Goal: Information Seeking & Learning: Find specific fact

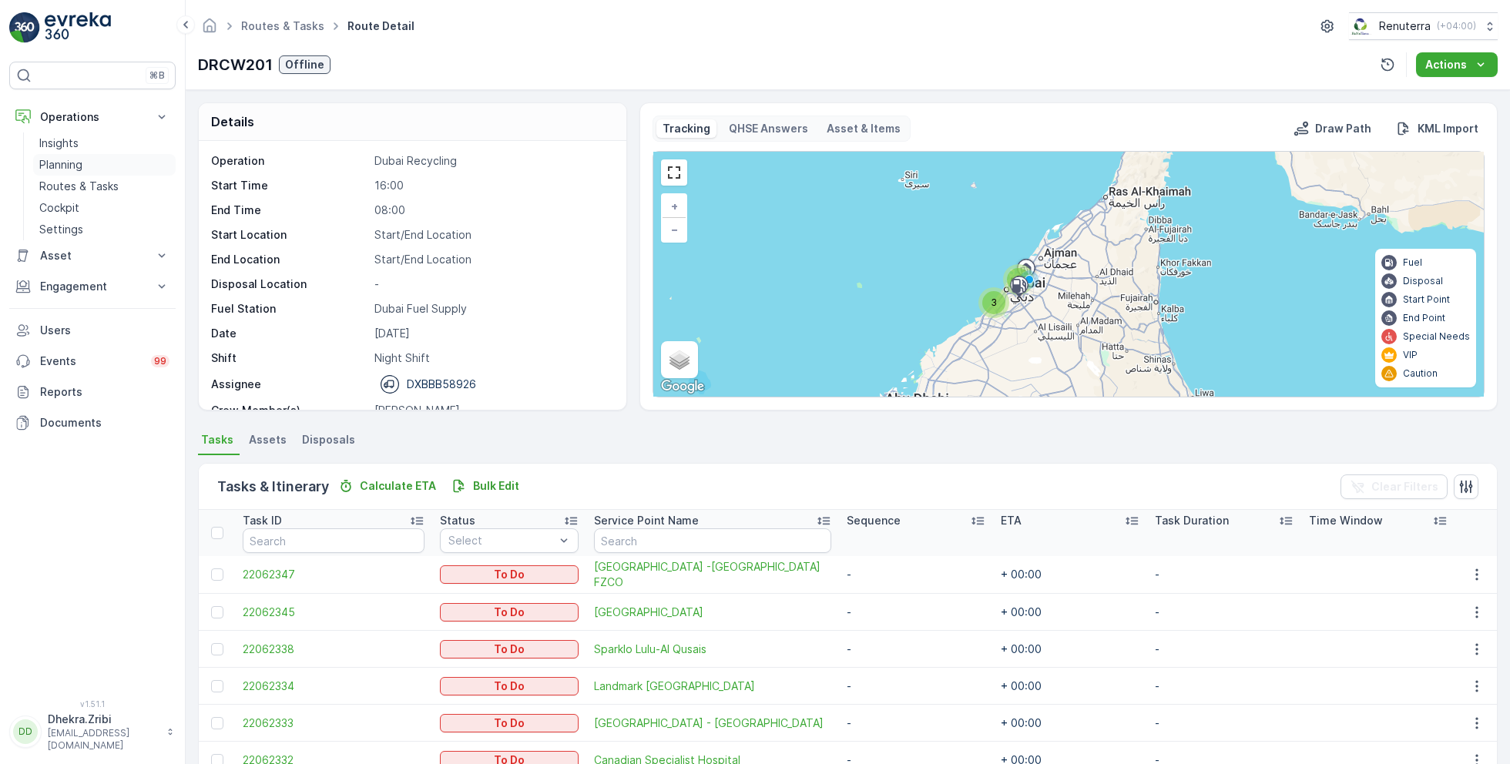
scroll to position [48, 0]
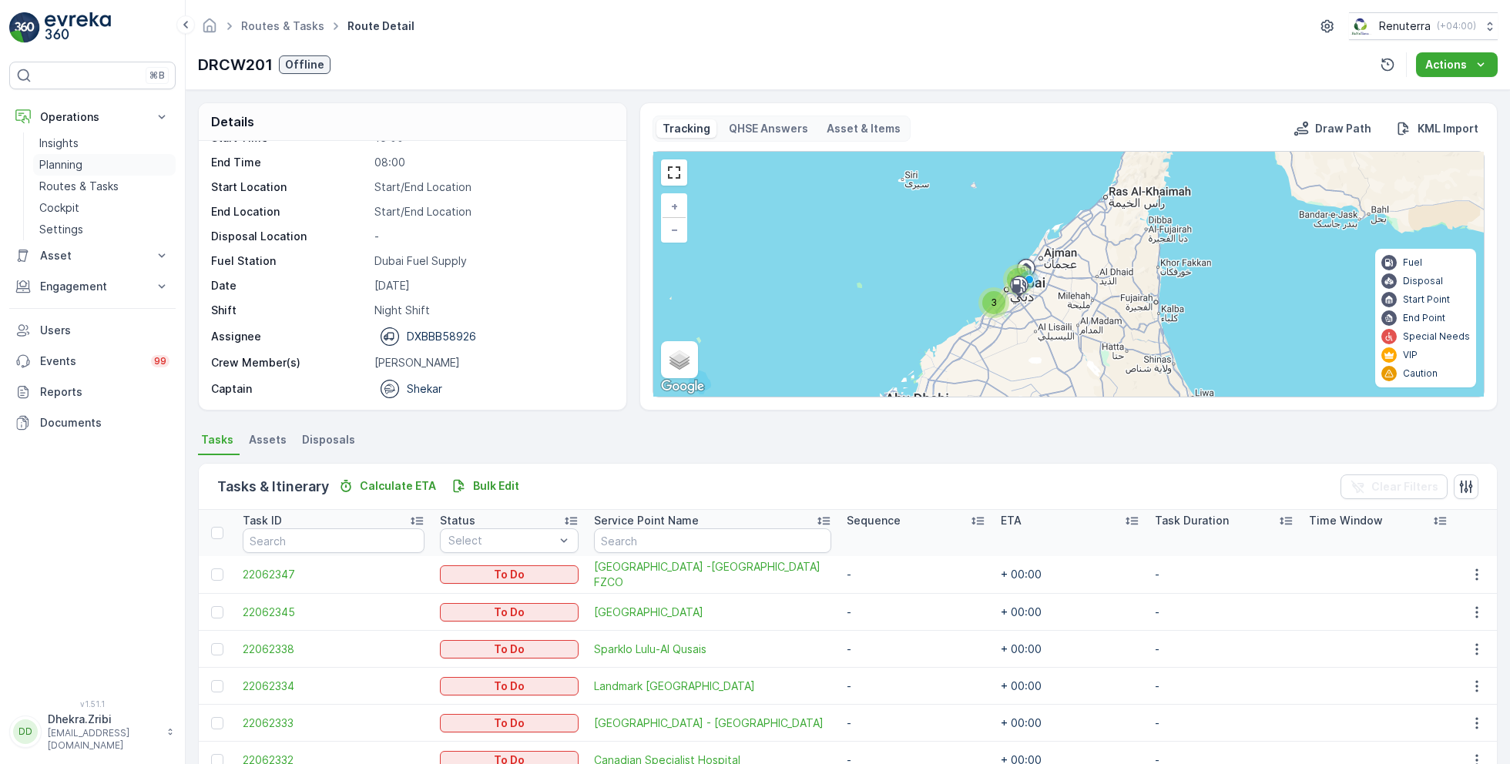
click at [109, 161] on link "Planning" at bounding box center [104, 165] width 143 height 22
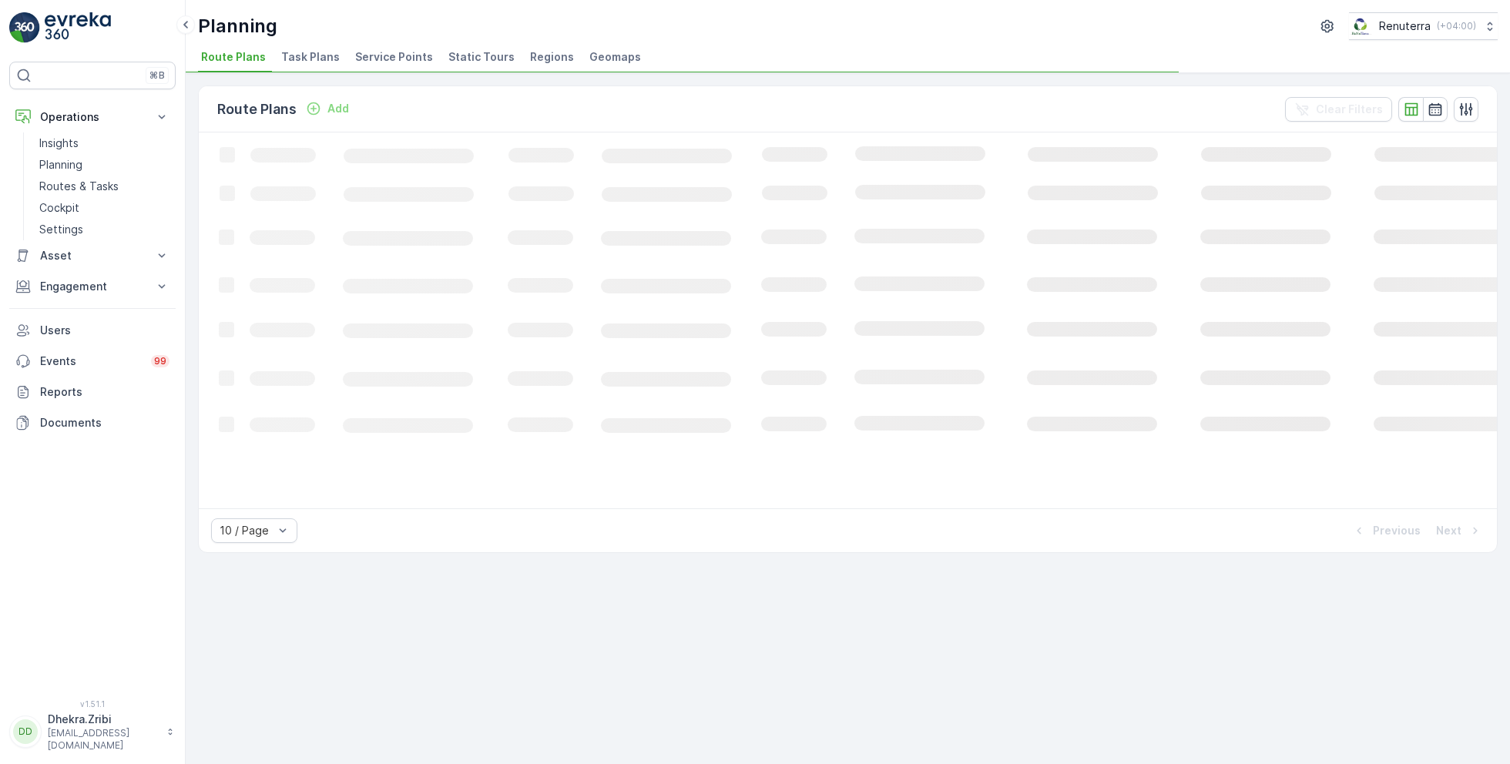
click at [395, 58] on span "Service Points" at bounding box center [394, 56] width 78 height 15
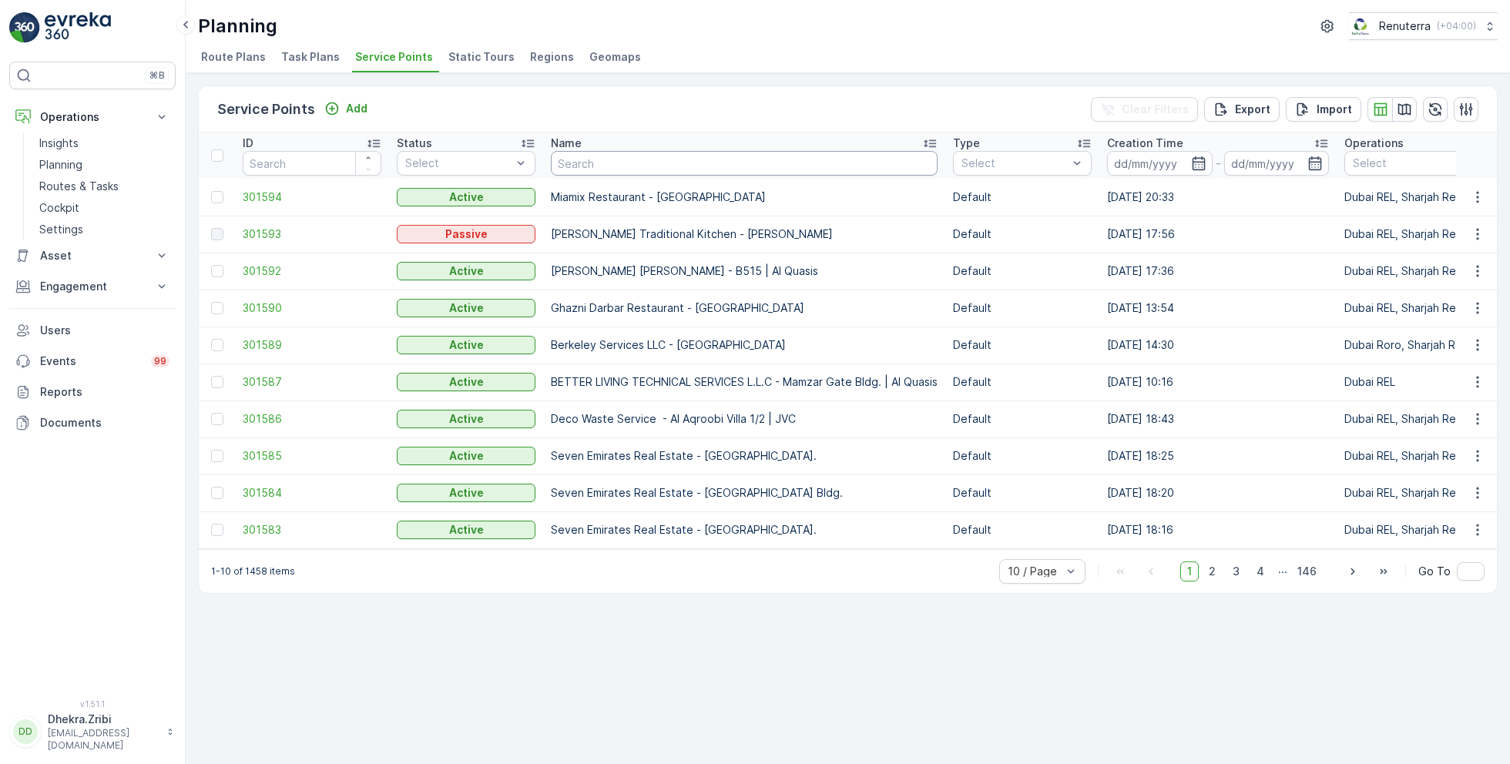
click at [615, 163] on input "text" at bounding box center [744, 163] width 387 height 25
type input "[PERSON_NAME]"
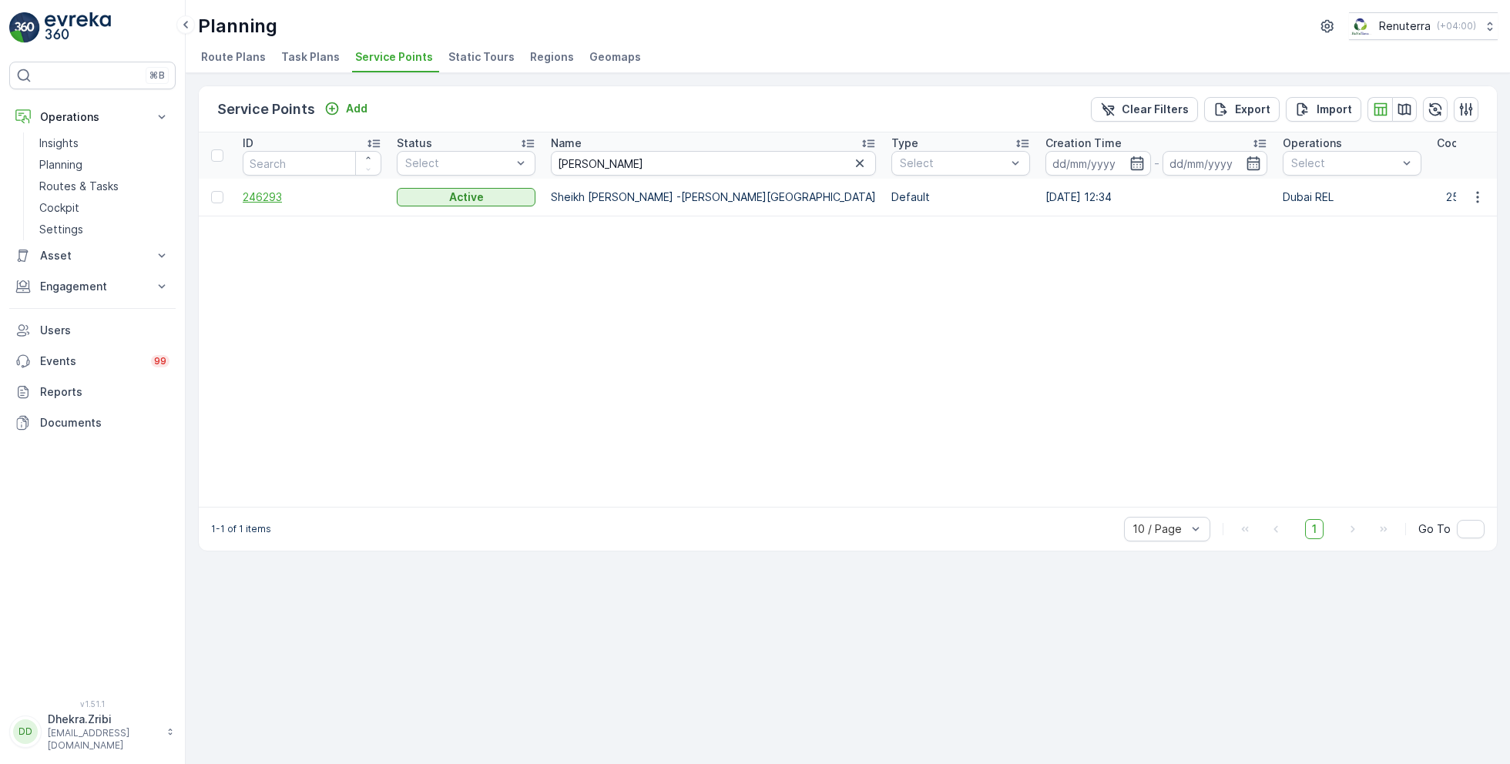
click at [316, 198] on span "246293" at bounding box center [312, 197] width 139 height 15
drag, startPoint x: 597, startPoint y: 156, endPoint x: 460, endPoint y: 156, distance: 137.2
type input "maryam"
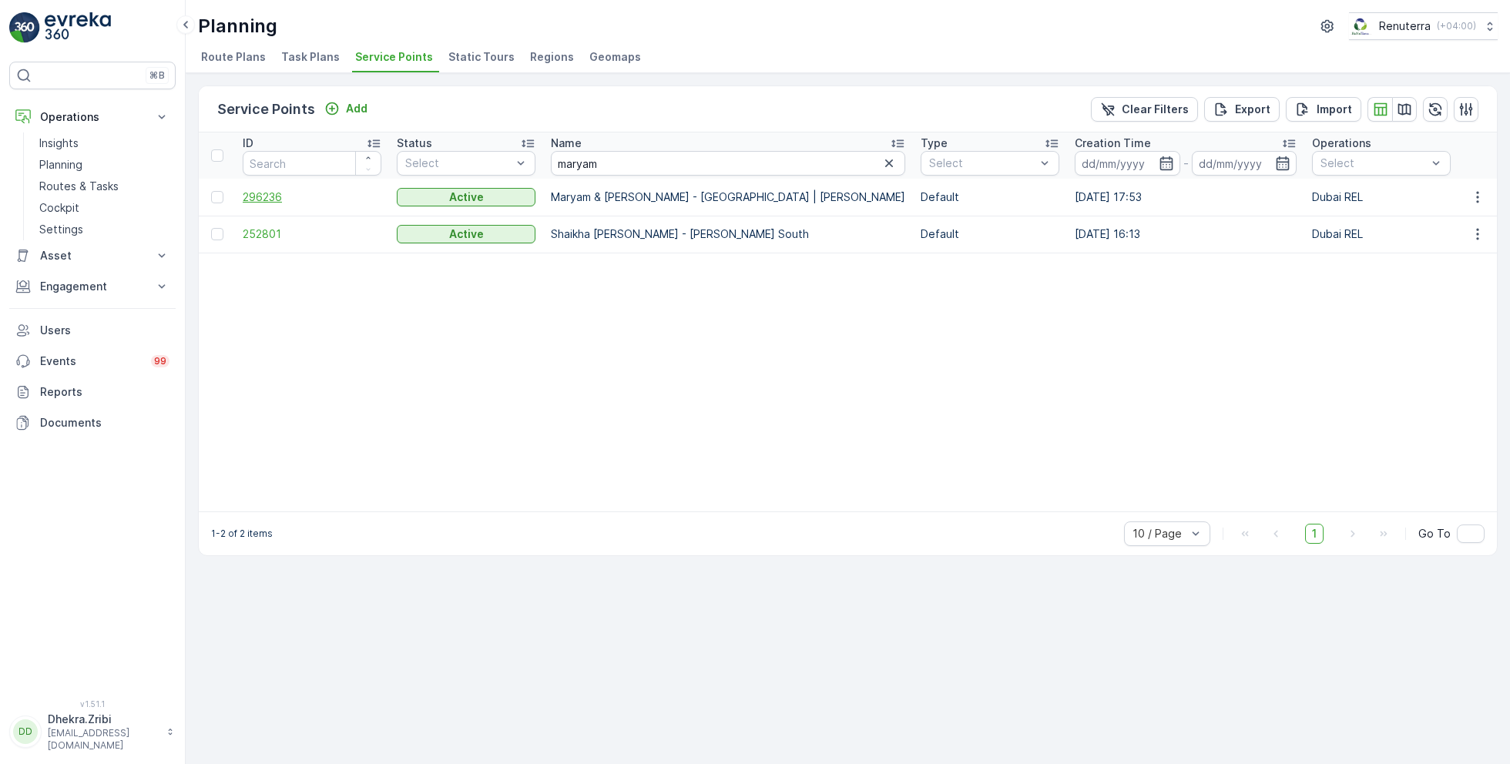
click at [260, 201] on span "296236" at bounding box center [312, 197] width 139 height 15
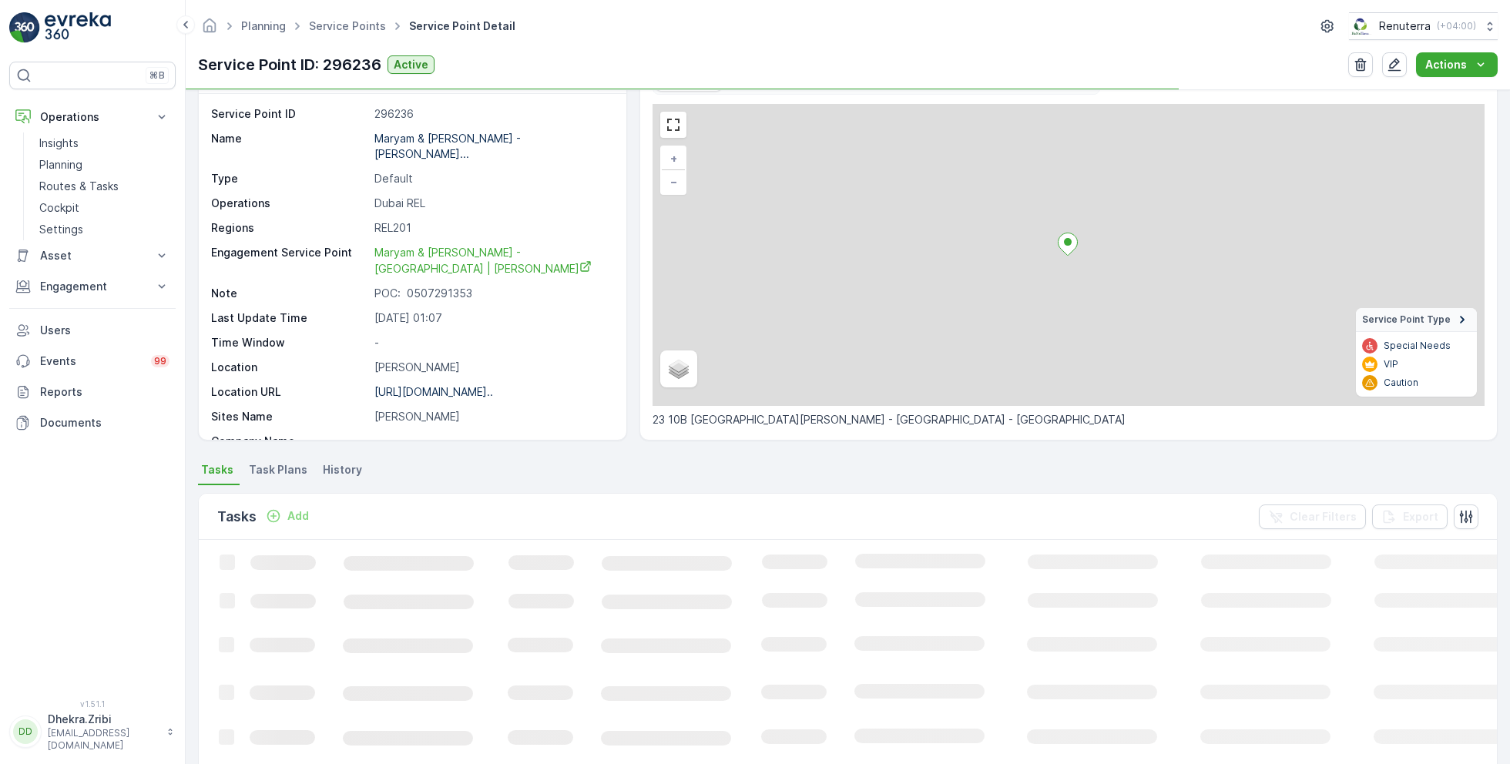
scroll to position [65, 0]
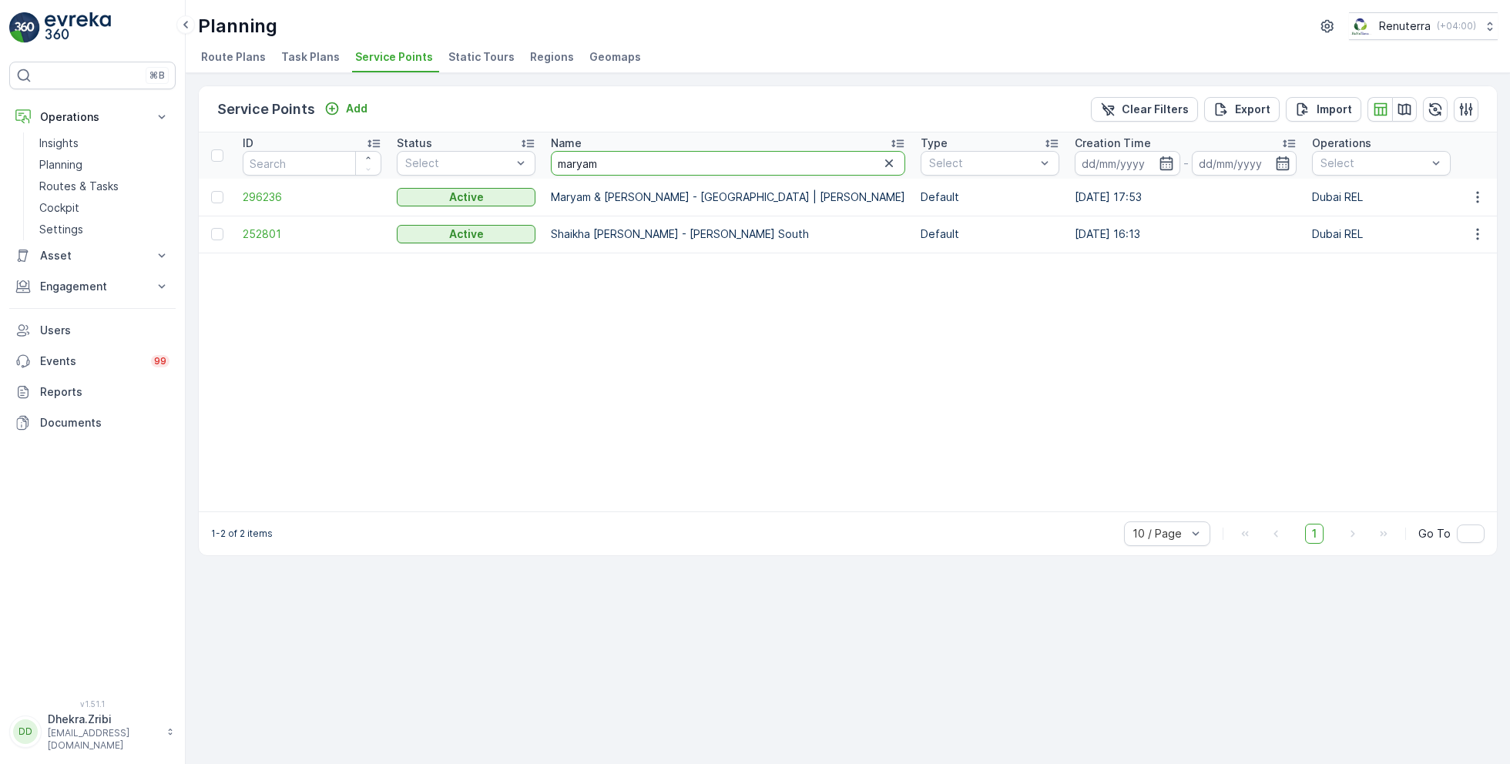
drag, startPoint x: 616, startPoint y: 159, endPoint x: 540, endPoint y: 159, distance: 76.3
type input "maryam"
drag, startPoint x: 619, startPoint y: 166, endPoint x: 536, endPoint y: 166, distance: 83.2
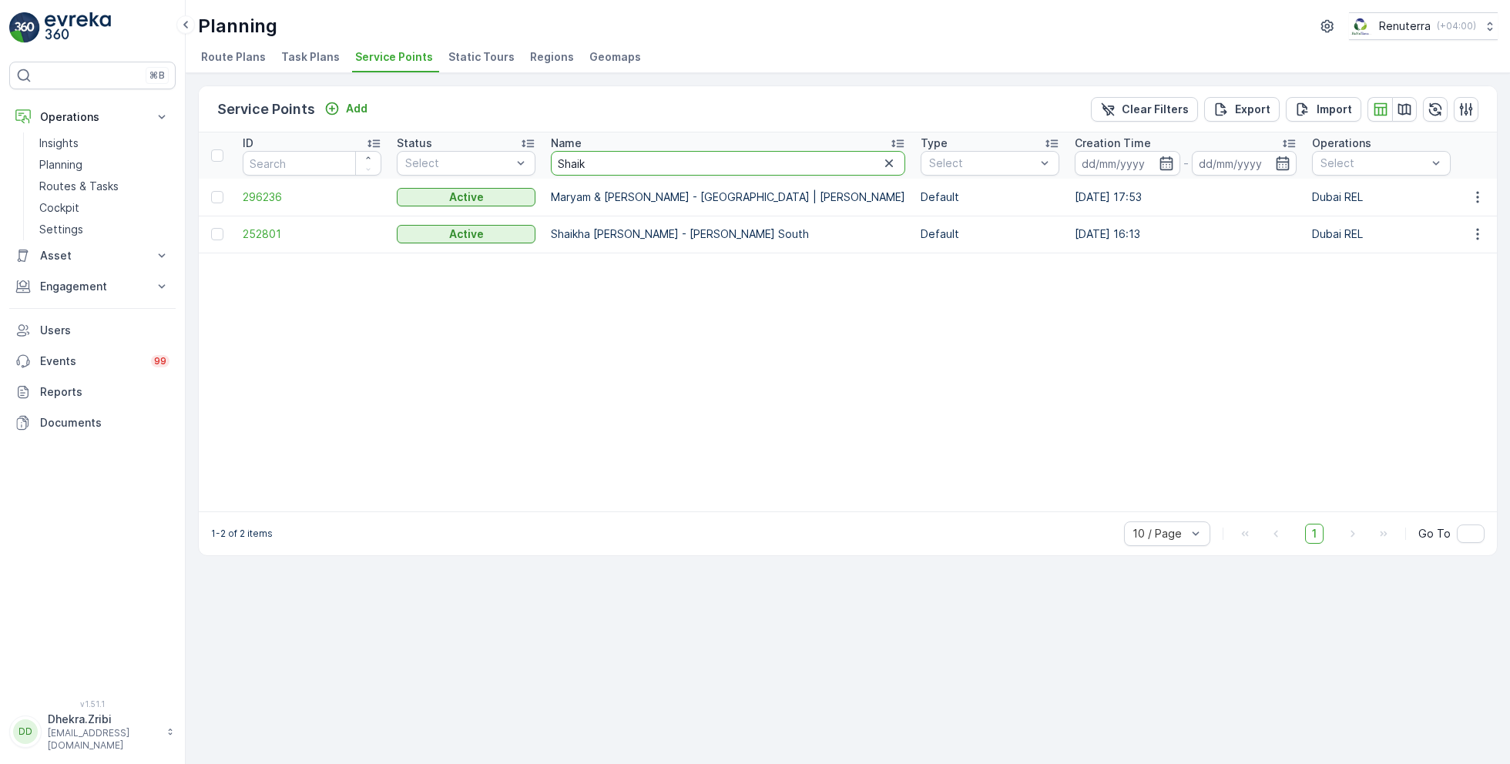
type input "Shaika"
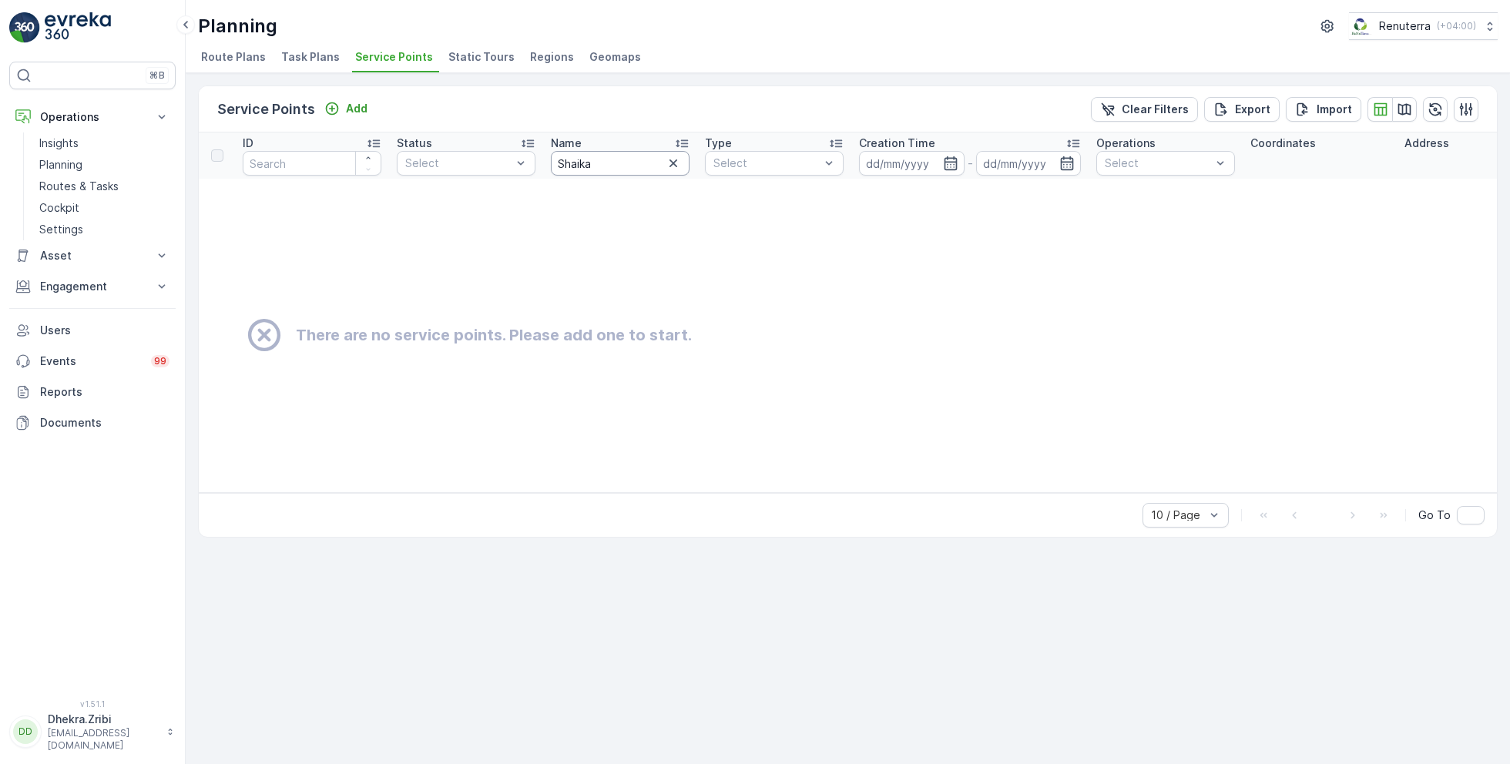
click at [627, 153] on input "Shaika" at bounding box center [620, 163] width 139 height 25
click at [611, 158] on input "Shaika" at bounding box center [620, 163] width 139 height 25
drag, startPoint x: 611, startPoint y: 150, endPoint x: 522, endPoint y: 143, distance: 88.9
drag, startPoint x: 603, startPoint y: 157, endPoint x: 538, endPoint y: 155, distance: 65.5
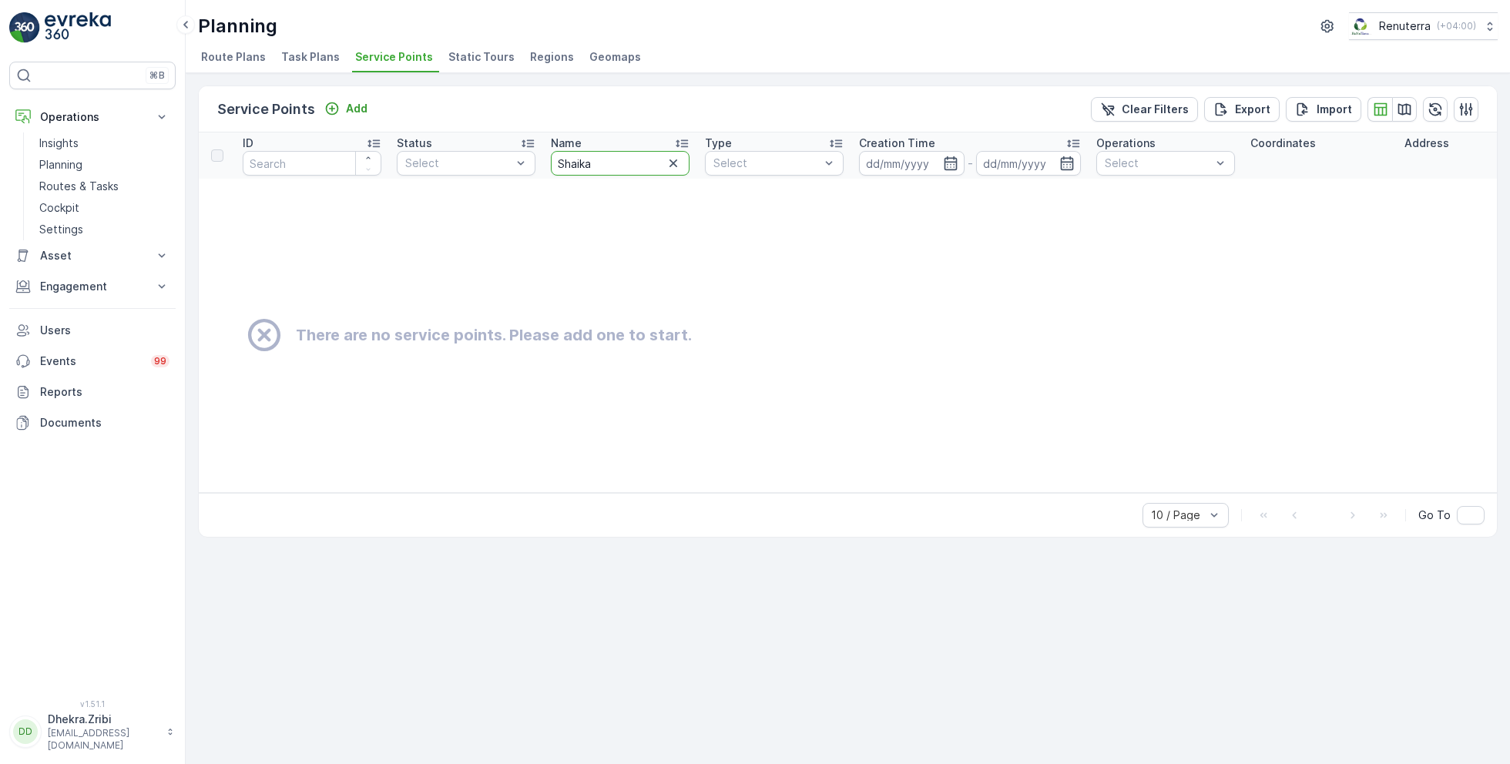
type input "[PERSON_NAME]"
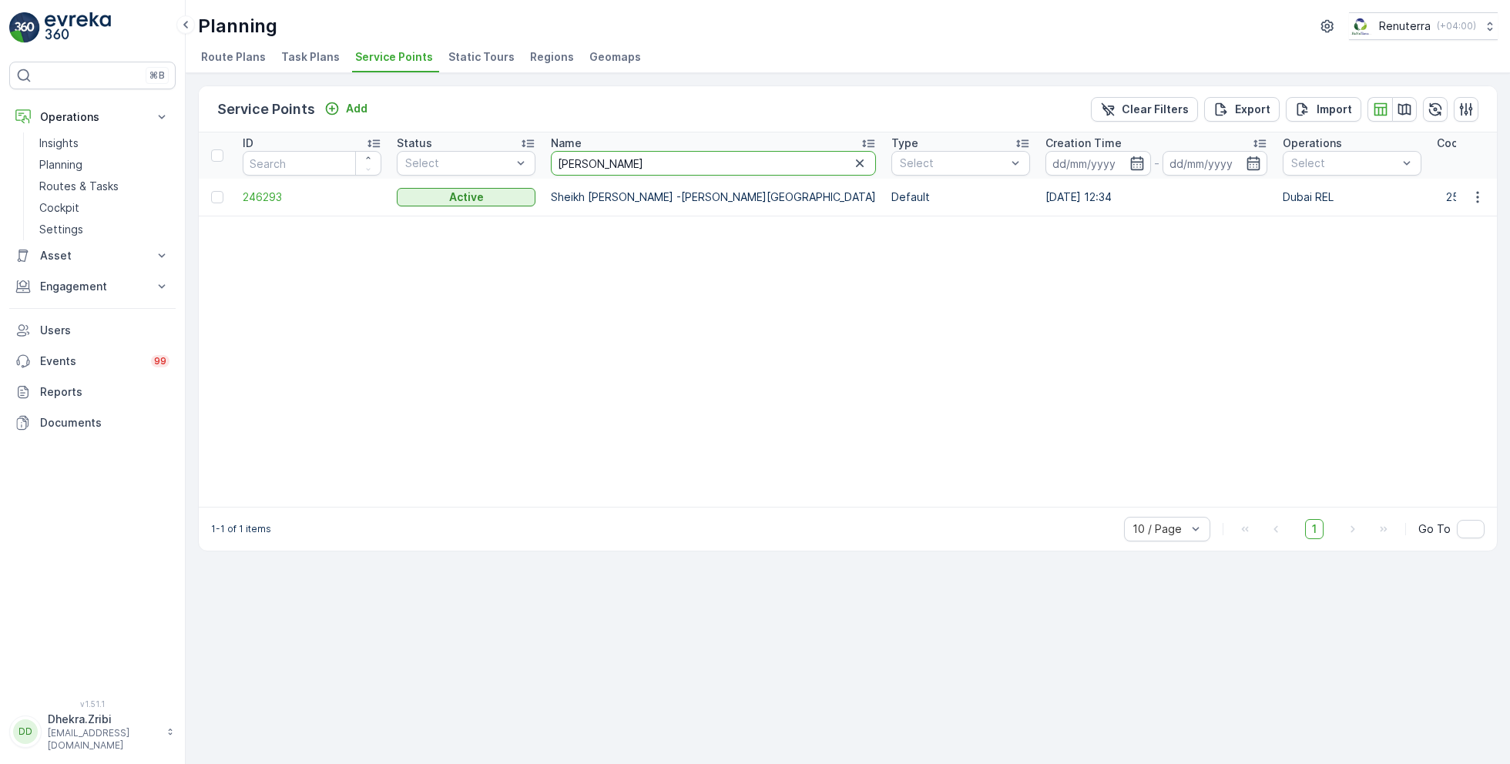
drag, startPoint x: 641, startPoint y: 166, endPoint x: 539, endPoint y: 161, distance: 102.6
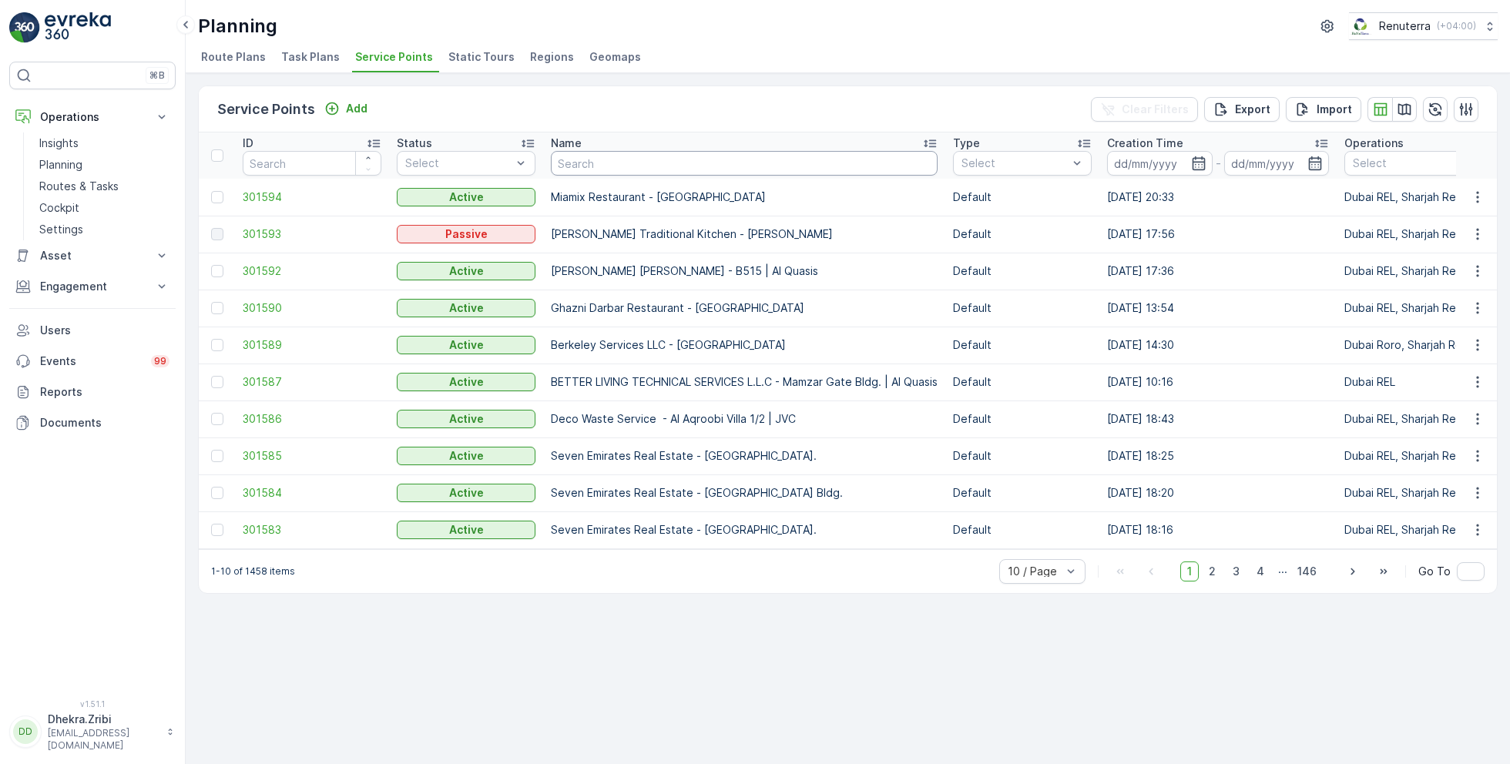
click at [594, 151] on input "text" at bounding box center [744, 163] width 387 height 25
type input "t"
type input "juma"
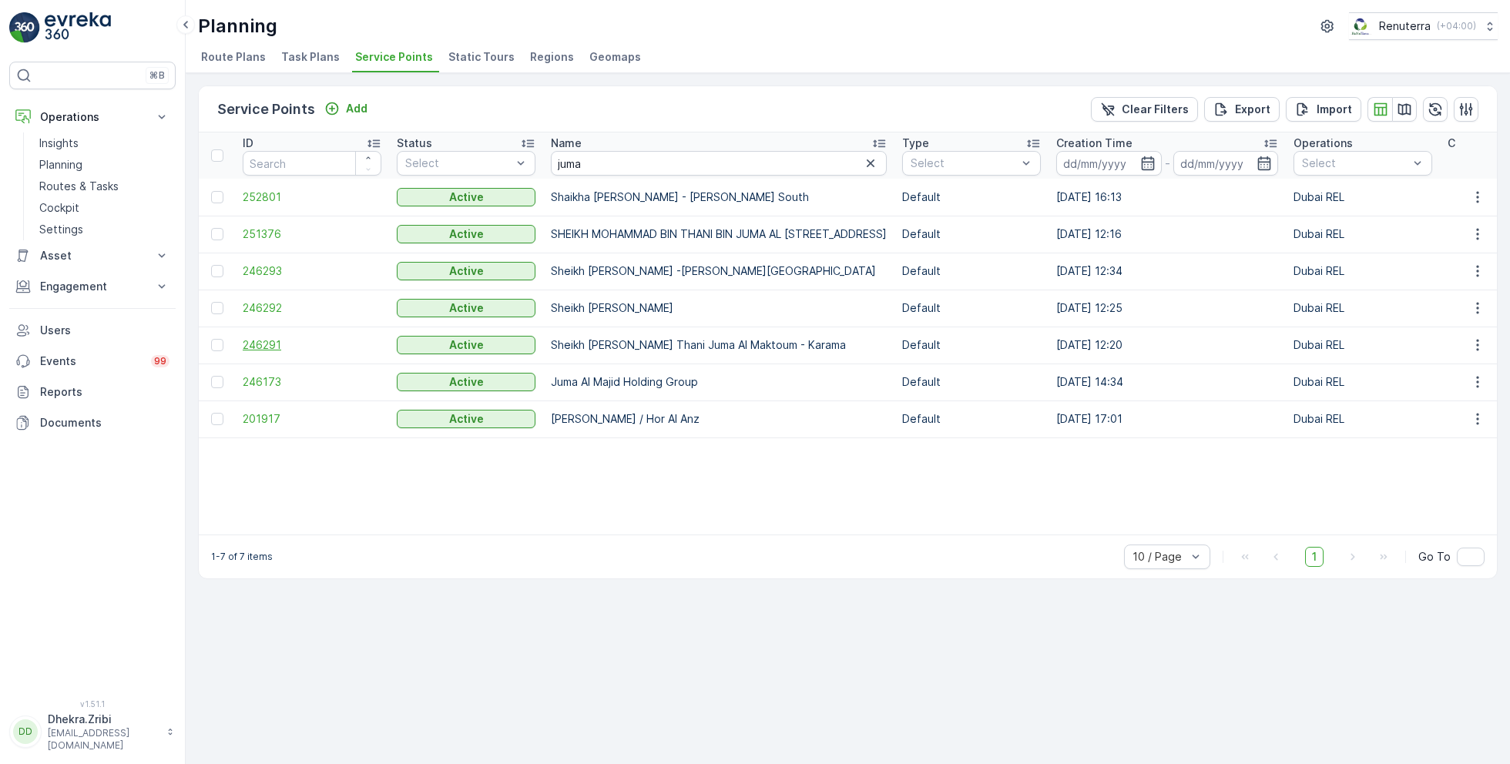
click at [267, 347] on span "246291" at bounding box center [312, 344] width 139 height 15
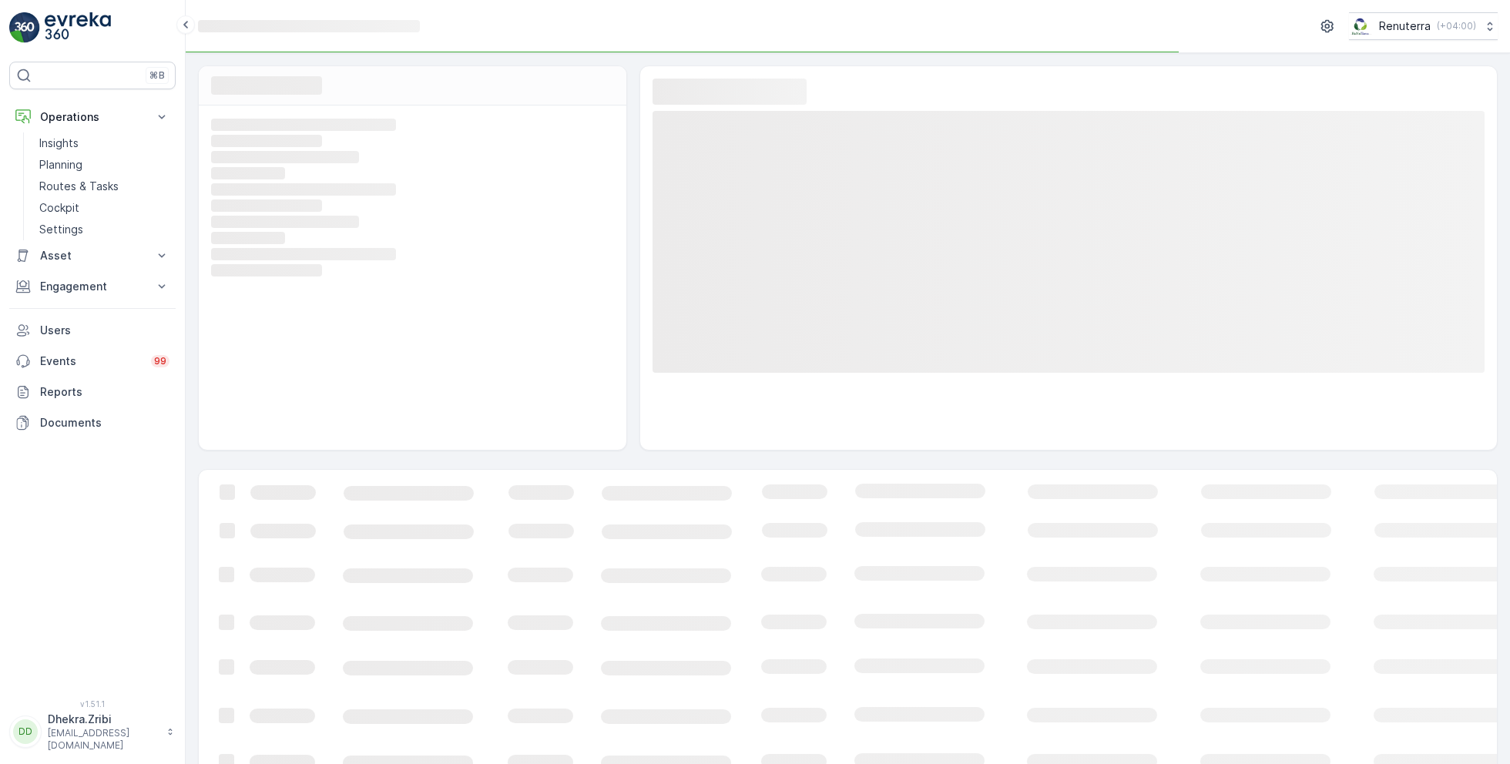
scroll to position [25, 0]
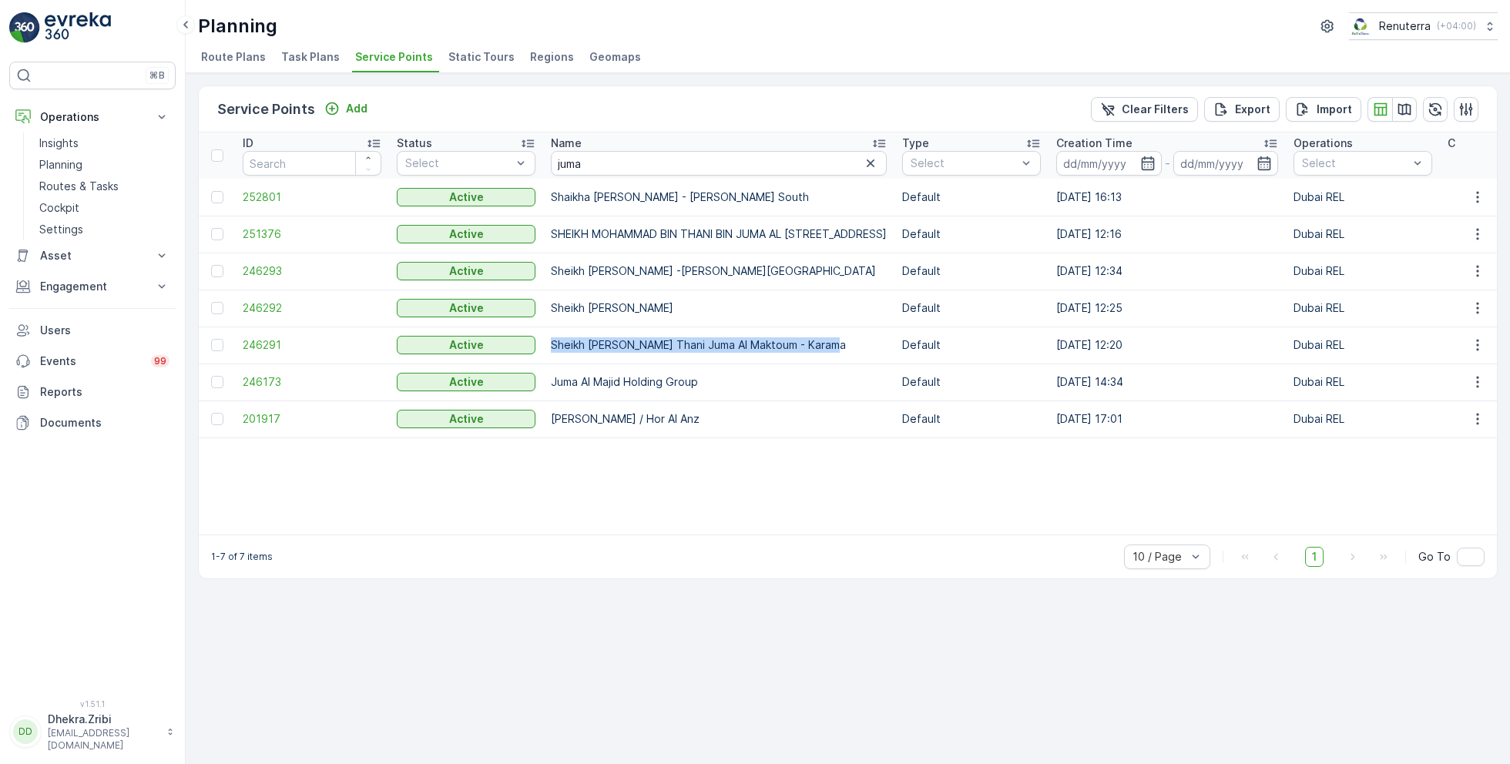
drag, startPoint x: 550, startPoint y: 347, endPoint x: 841, endPoint y: 345, distance: 290.5
click at [841, 345] on p "Sheikh [PERSON_NAME] Thani Juma Al Maktoum - Karama" at bounding box center [719, 344] width 336 height 15
copy p "Sheikh [PERSON_NAME] Thani Juma Al Maktoum - Karama"
